Goal: Check status: Check status

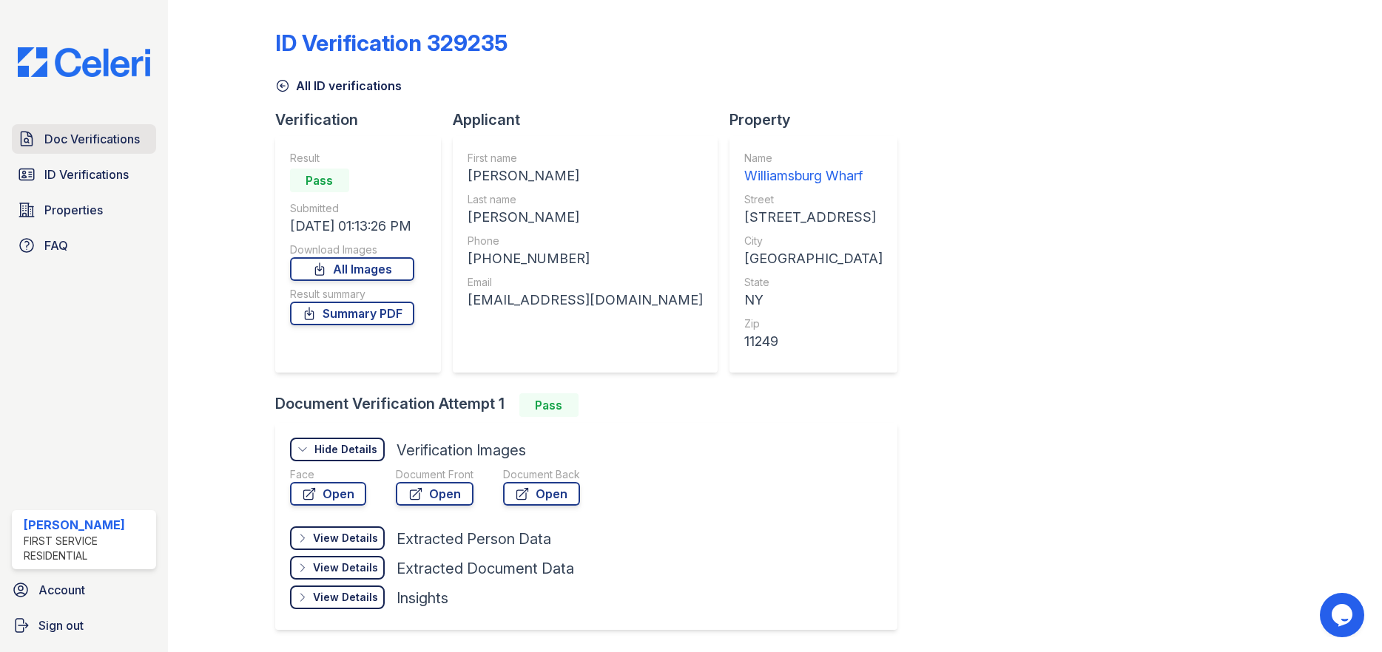
click at [89, 137] on span "Doc Verifications" at bounding box center [91, 139] width 95 height 18
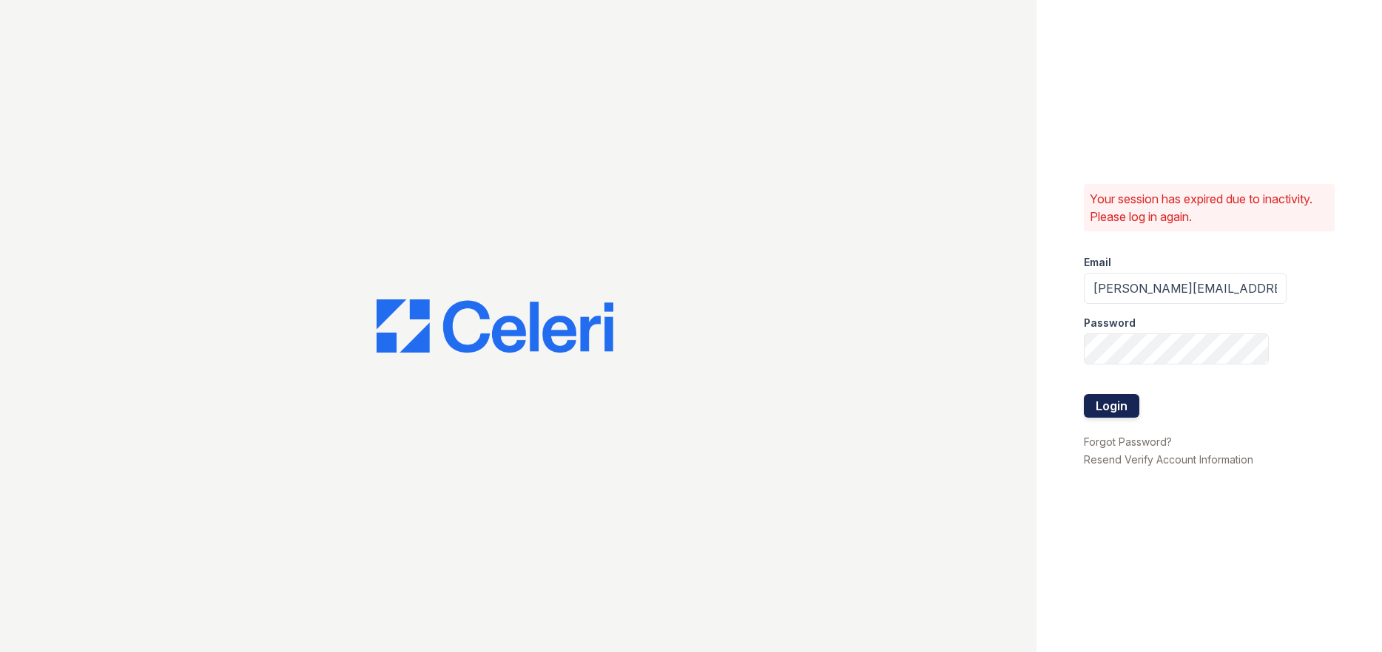
click at [1091, 404] on button "Login" at bounding box center [1111, 406] width 55 height 24
